Goal: Transaction & Acquisition: Obtain resource

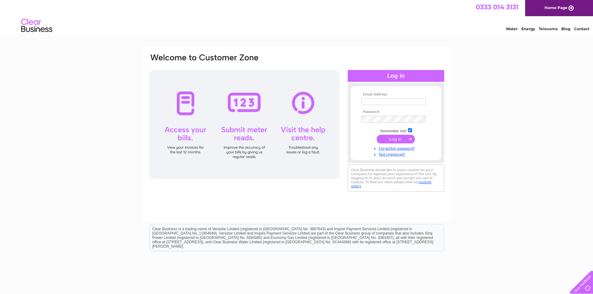
type input "accounts@rascrockett.co.uk"
click at [400, 138] on input "submit" at bounding box center [395, 139] width 38 height 9
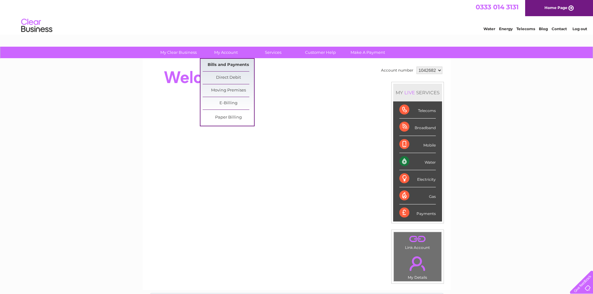
click at [221, 63] on link "Bills and Payments" at bounding box center [228, 65] width 51 height 12
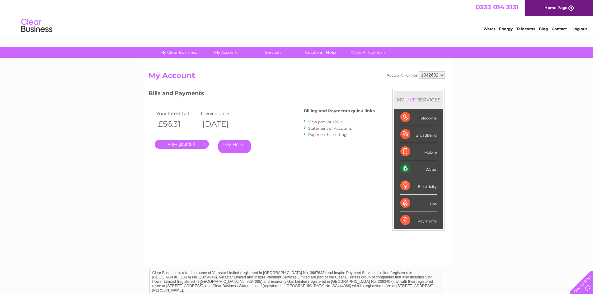
click at [183, 144] on link "." at bounding box center [182, 144] width 54 height 9
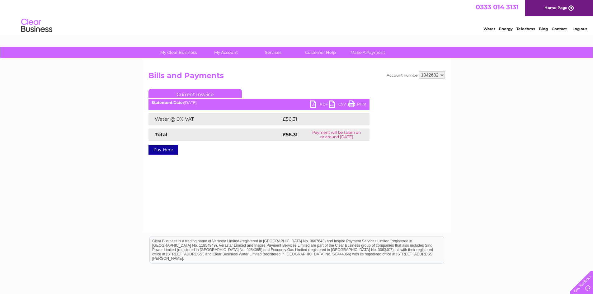
click at [320, 103] on link "PDF" at bounding box center [319, 104] width 19 height 9
